Goal: Transaction & Acquisition: Book appointment/travel/reservation

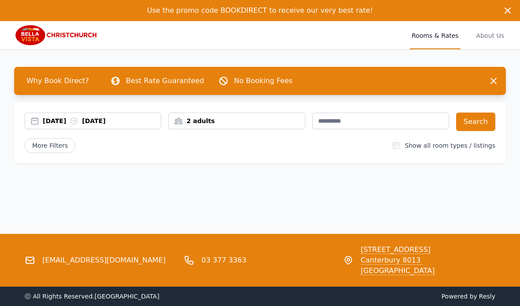
click at [43, 117] on div "[DATE] [DATE]" at bounding box center [102, 121] width 118 height 9
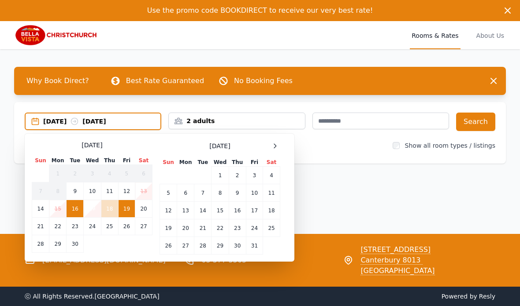
click at [273, 142] on div at bounding box center [274, 146] width 11 height 11
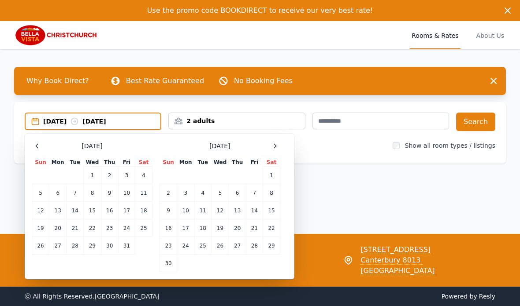
click at [273, 141] on div at bounding box center [274, 146] width 11 height 11
click at [276, 145] on icon at bounding box center [274, 146] width 7 height 7
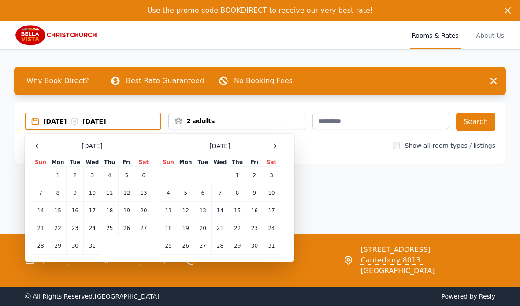
click at [279, 145] on div at bounding box center [274, 146] width 11 height 11
click at [274, 146] on icon at bounding box center [274, 146] width 7 height 7
click at [223, 228] on td "25" at bounding box center [219, 229] width 17 height 18
click at [276, 229] on td "28" at bounding box center [271, 229] width 17 height 18
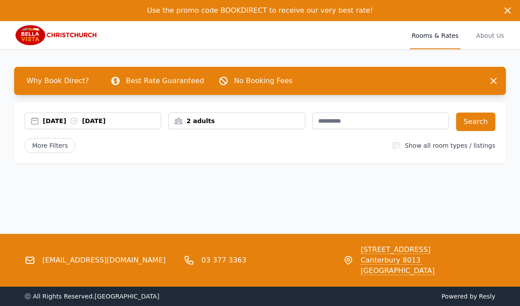
click at [44, 139] on span "More Filters" at bounding box center [50, 145] width 51 height 15
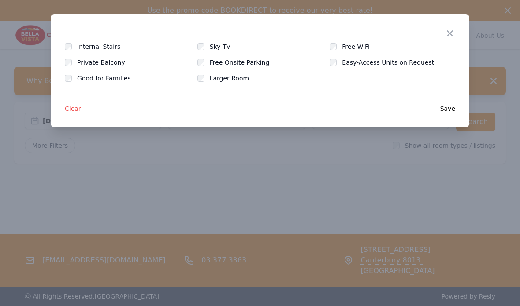
click at [334, 41] on div "Close Internal Stairs Sky TV Free WiFi Private Balcony Free Onsite Parking Easy…" at bounding box center [260, 70] width 418 height 113
click at [448, 108] on span "Save" at bounding box center [447, 108] width 15 height 9
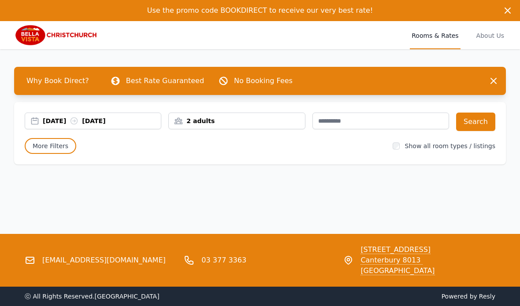
click at [483, 118] on button "Search" at bounding box center [475, 122] width 39 height 18
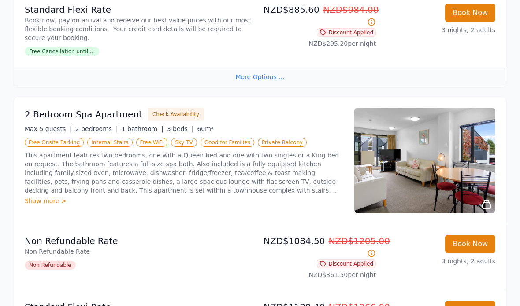
scroll to position [1265, 0]
click at [41, 197] on div "Show more >" at bounding box center [184, 201] width 319 height 9
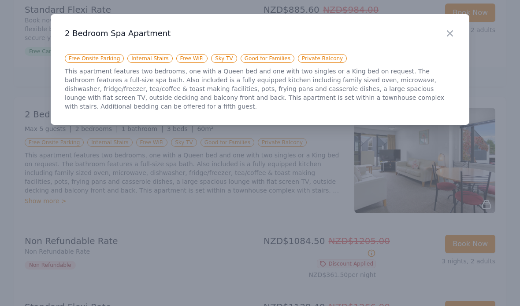
click at [72, 204] on div at bounding box center [260, 153] width 520 height 306
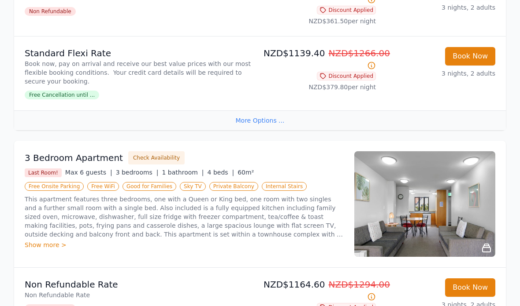
scroll to position [1519, 0]
click at [37, 244] on div "Show more >" at bounding box center [184, 245] width 319 height 9
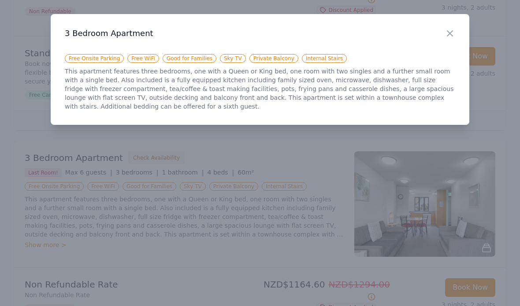
click at [22, 121] on div at bounding box center [260, 153] width 520 height 306
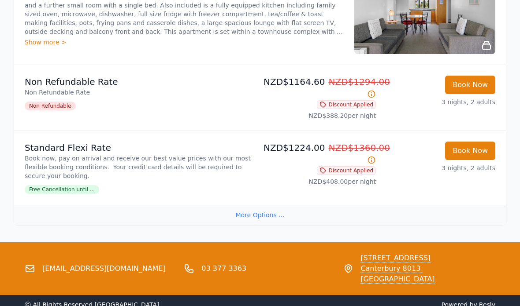
scroll to position [1724, 0]
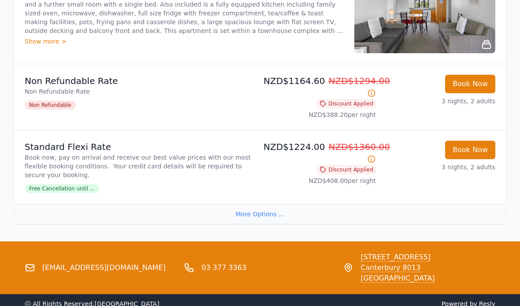
click at [58, 212] on div "More Options ..." at bounding box center [259, 214] width 491 height 20
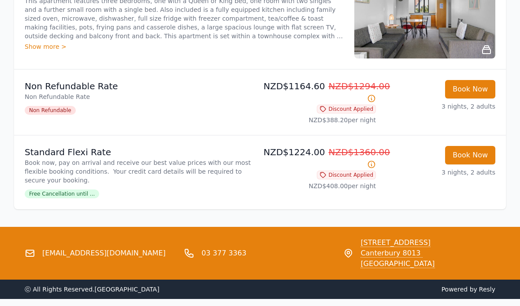
scroll to position [1718, 0]
click at [98, 248] on link "[EMAIL_ADDRESS][DOMAIN_NAME]" at bounding box center [103, 253] width 123 height 11
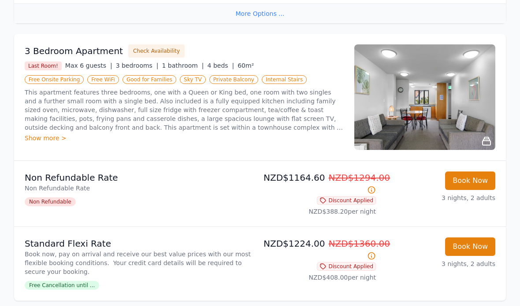
scroll to position [1626, 0]
click at [38, 137] on div "Show more >" at bounding box center [184, 138] width 319 height 9
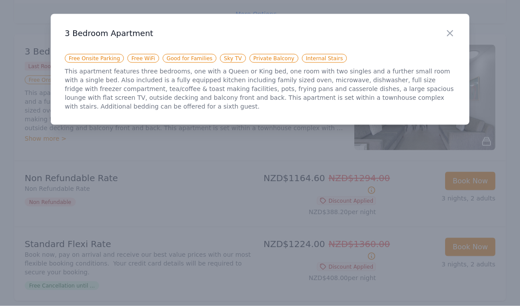
scroll to position [1626, 0]
click at [89, 203] on div at bounding box center [260, 153] width 520 height 306
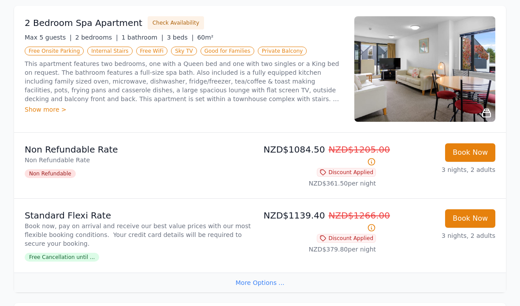
scroll to position [1354, 0]
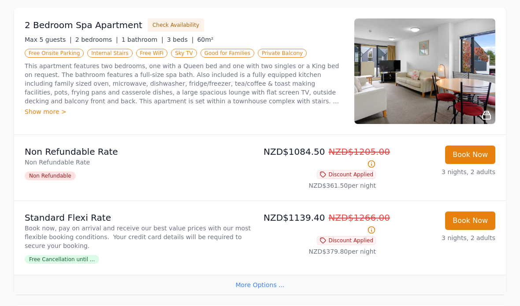
click at [37, 107] on div "Show more >" at bounding box center [184, 111] width 319 height 9
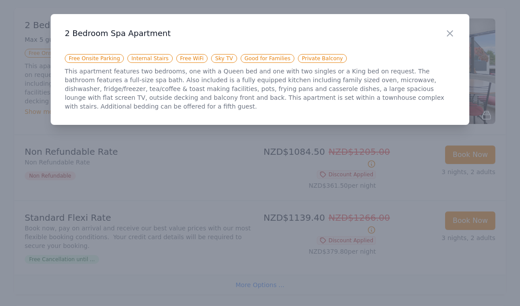
click at [71, 180] on div at bounding box center [260, 153] width 520 height 306
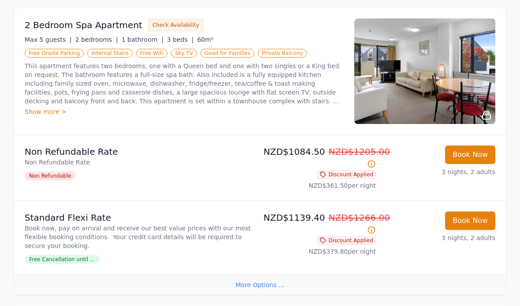
click at [165, 23] on button "Check Availability" at bounding box center [176, 24] width 56 height 13
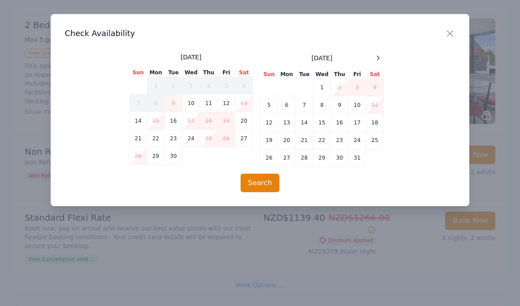
click at [377, 59] on icon at bounding box center [377, 58] width 7 height 7
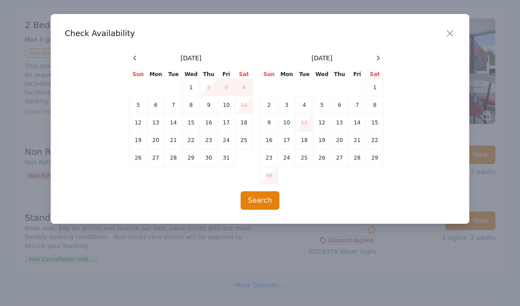
click at [376, 59] on icon at bounding box center [377, 58] width 7 height 7
click at [381, 57] on icon at bounding box center [377, 58] width 7 height 7
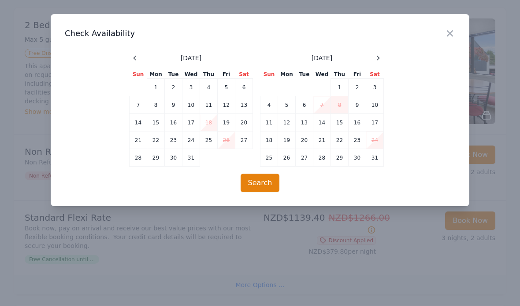
click at [379, 58] on icon at bounding box center [377, 58] width 7 height 7
click at [322, 144] on td "25" at bounding box center [322, 141] width 18 height 18
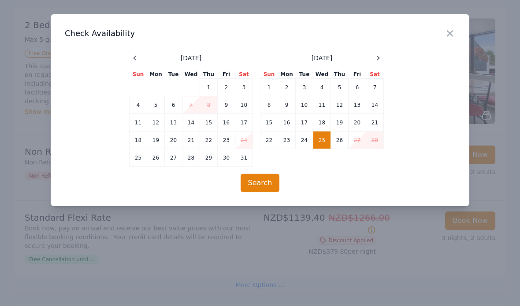
click at [376, 144] on td "28" at bounding box center [375, 141] width 18 height 18
click at [262, 182] on button "Search" at bounding box center [259, 183] width 39 height 18
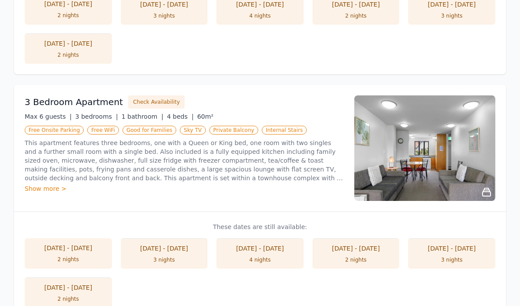
scroll to position [575, 0]
click at [34, 184] on div "Show more >" at bounding box center [184, 188] width 319 height 9
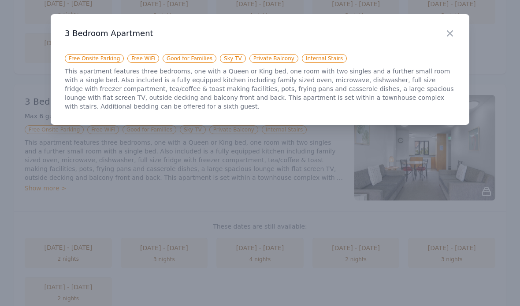
click at [36, 216] on div at bounding box center [260, 153] width 520 height 306
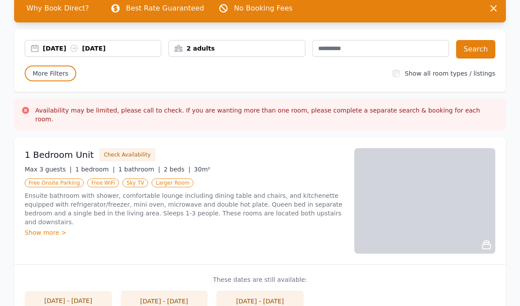
scroll to position [0, 0]
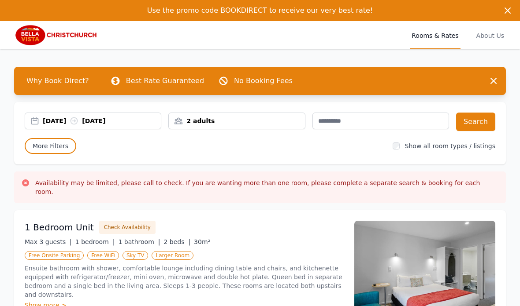
click at [489, 33] on span "About Us" at bounding box center [489, 35] width 31 height 28
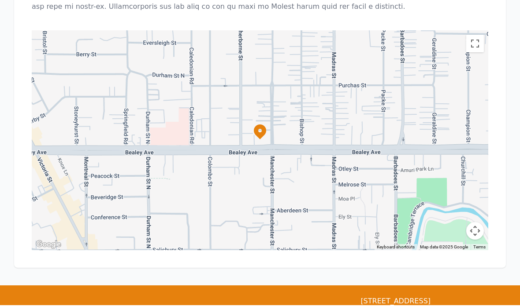
scroll to position [946, 0]
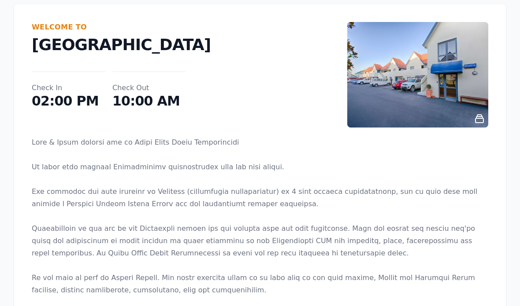
scroll to position [0, 0]
